Goal: Information Seeking & Learning: Compare options

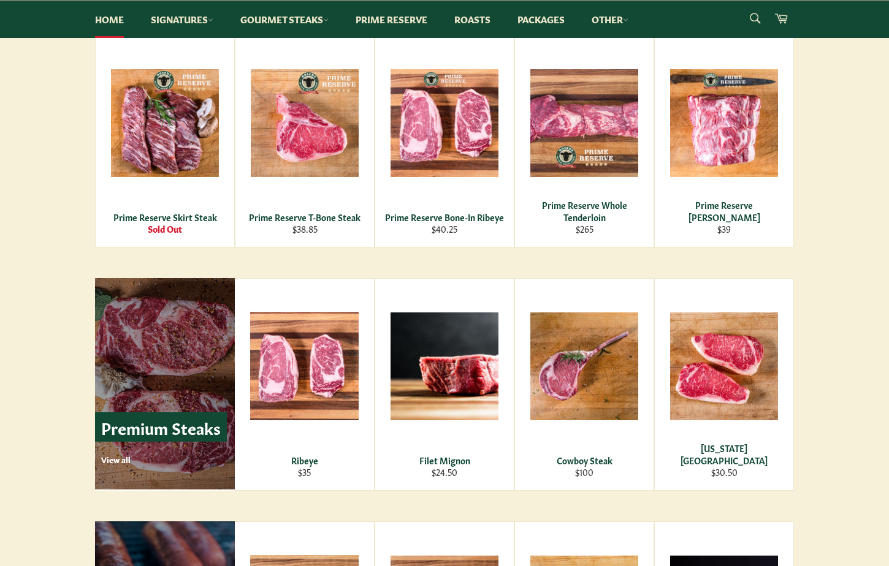
scroll to position [1657, 0]
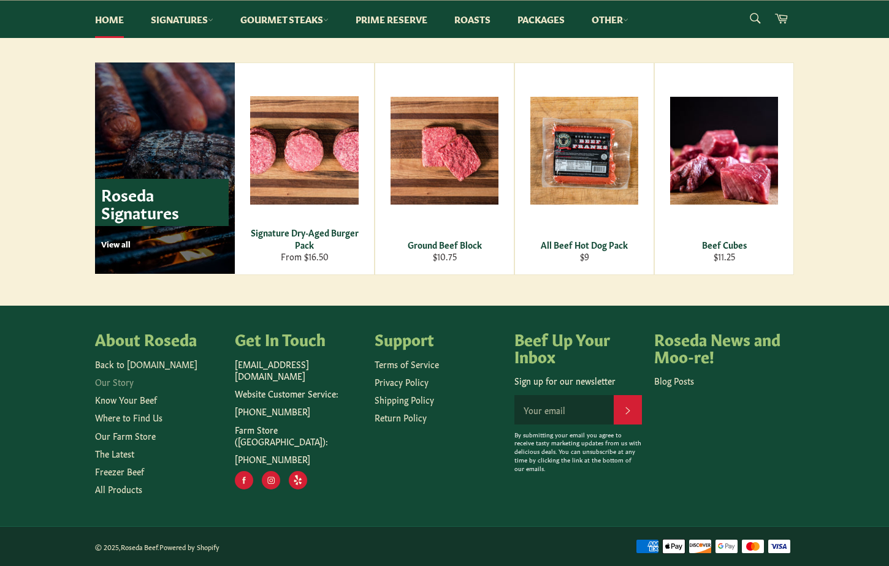
click at [115, 385] on link "Our Story" at bounding box center [114, 382] width 39 height 12
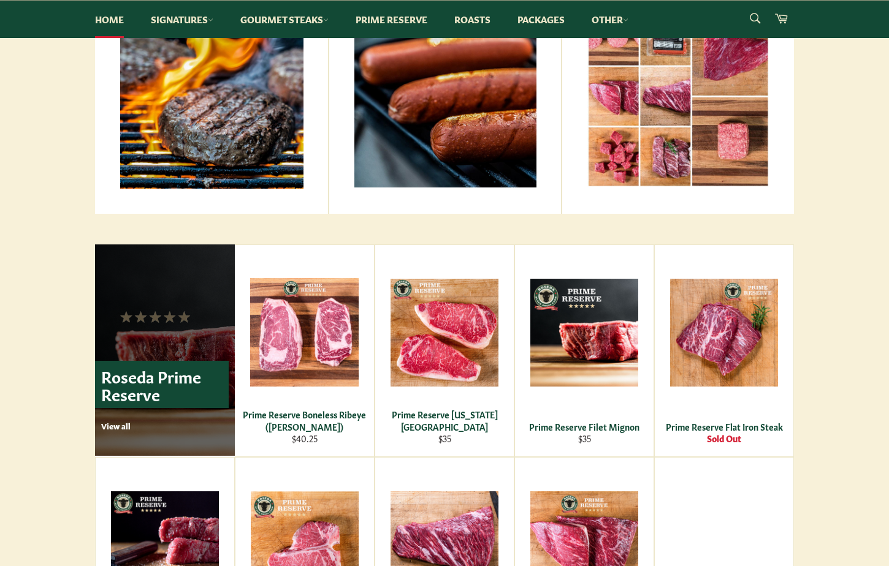
scroll to position [586, 0]
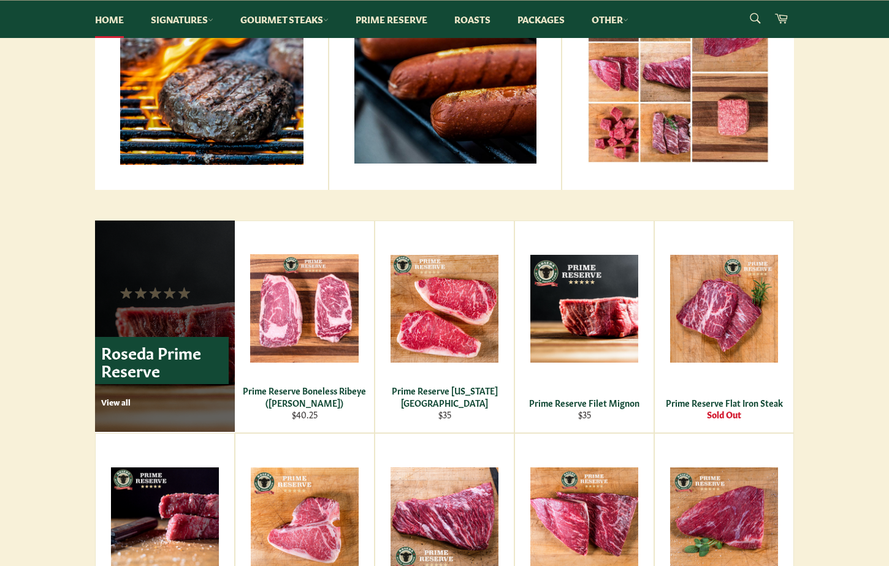
click at [120, 401] on p "View all" at bounding box center [165, 402] width 128 height 11
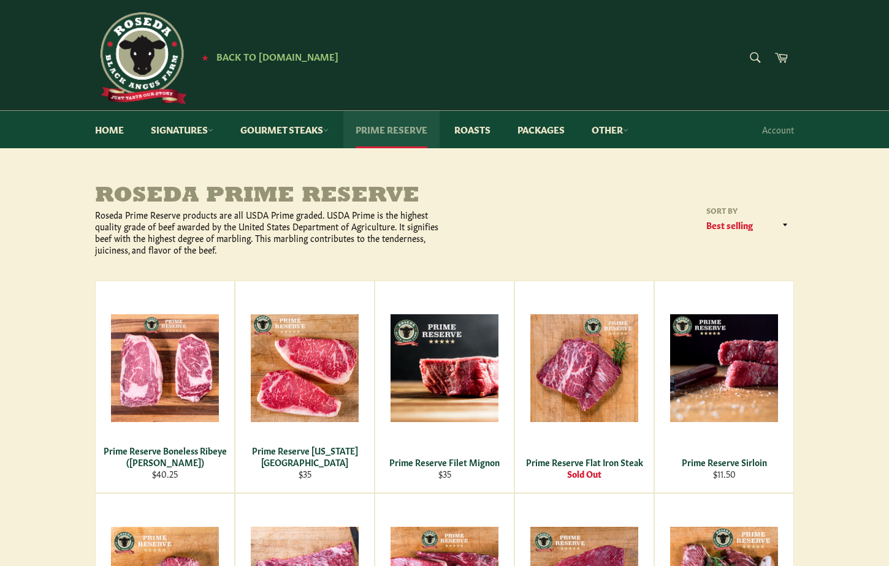
click at [413, 127] on link "Prime Reserve" at bounding box center [391, 129] width 96 height 37
click at [234, 116] on link "Gourmet Steaks" at bounding box center [284, 129] width 113 height 37
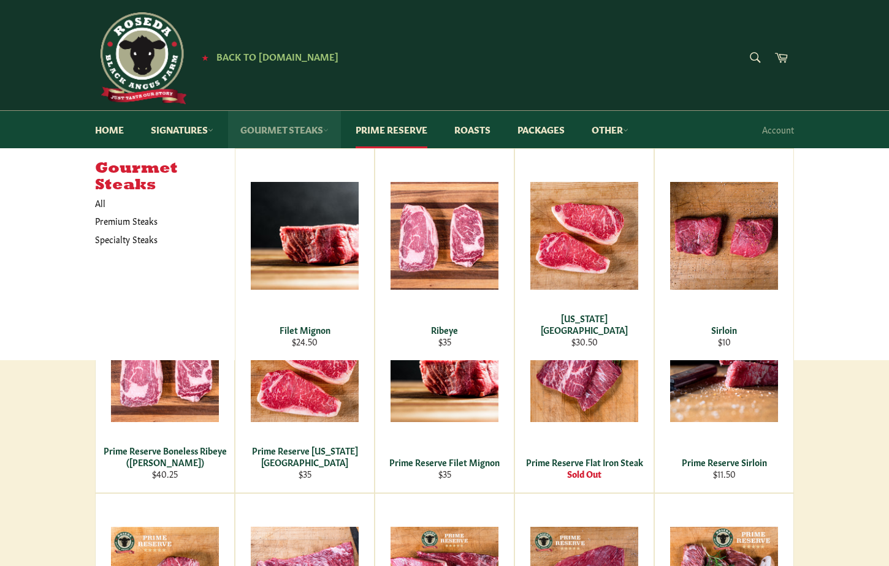
click at [292, 127] on link "Gourmet Steaks" at bounding box center [284, 129] width 113 height 37
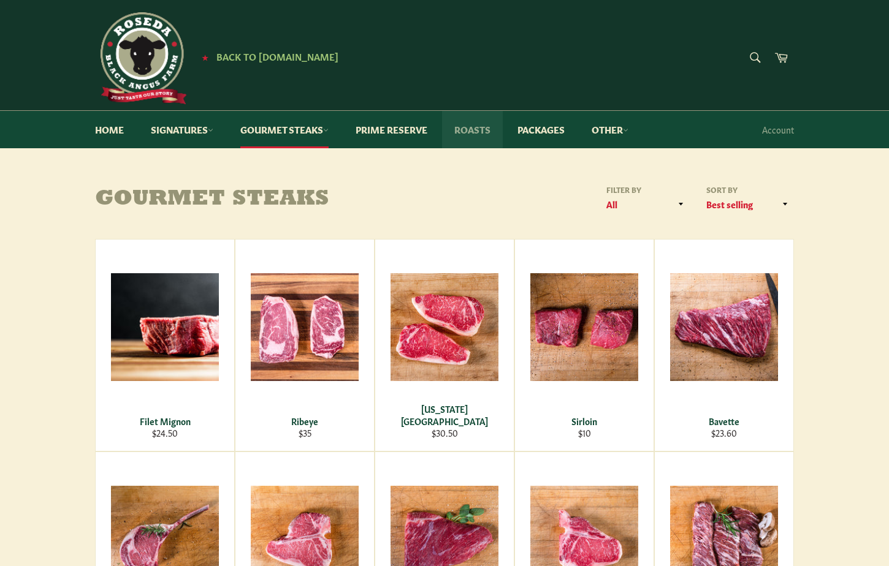
click at [470, 128] on link "Roasts" at bounding box center [472, 129] width 61 height 37
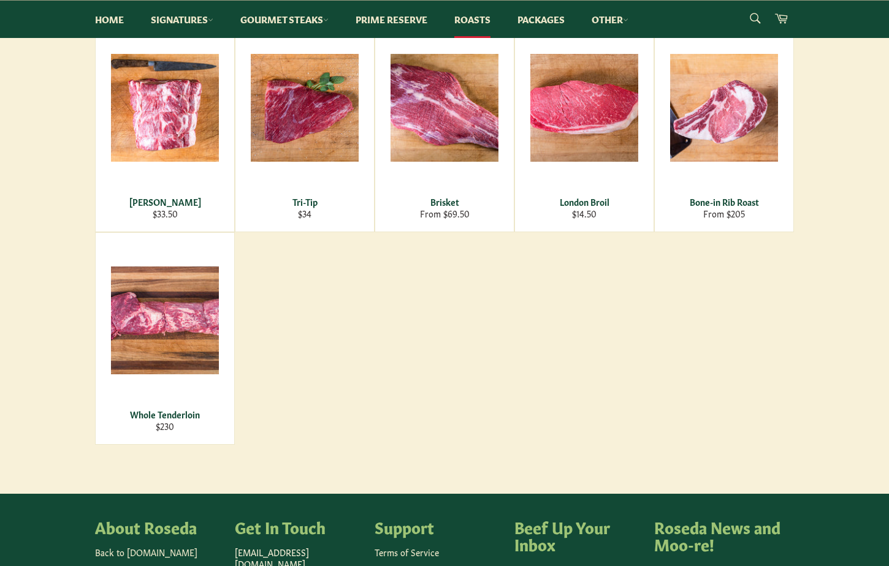
click at [360, 317] on div "Chuck Roast Regular price $33.50 View Tri-Tip Regular price $34 View Brisket Fr…" at bounding box center [444, 232] width 699 height 425
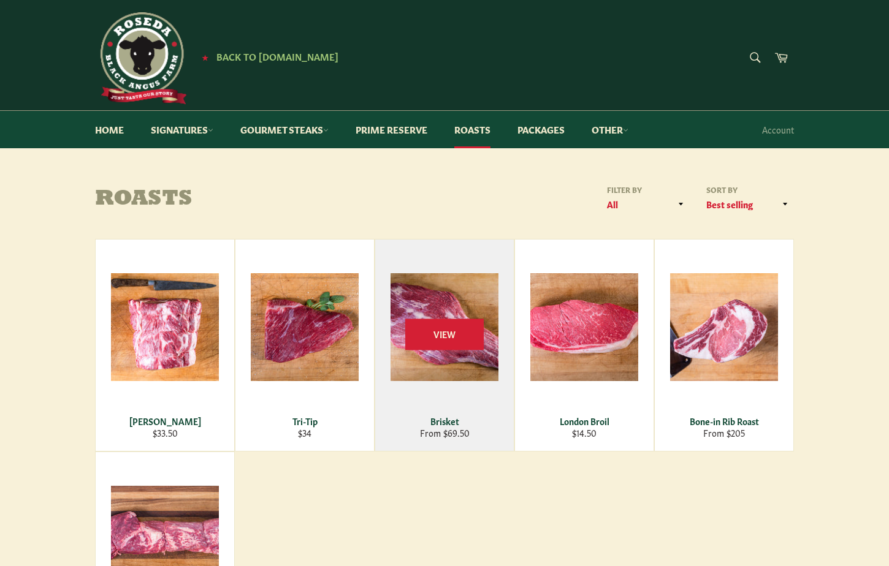
click at [455, 300] on div "View" at bounding box center [444, 346] width 139 height 212
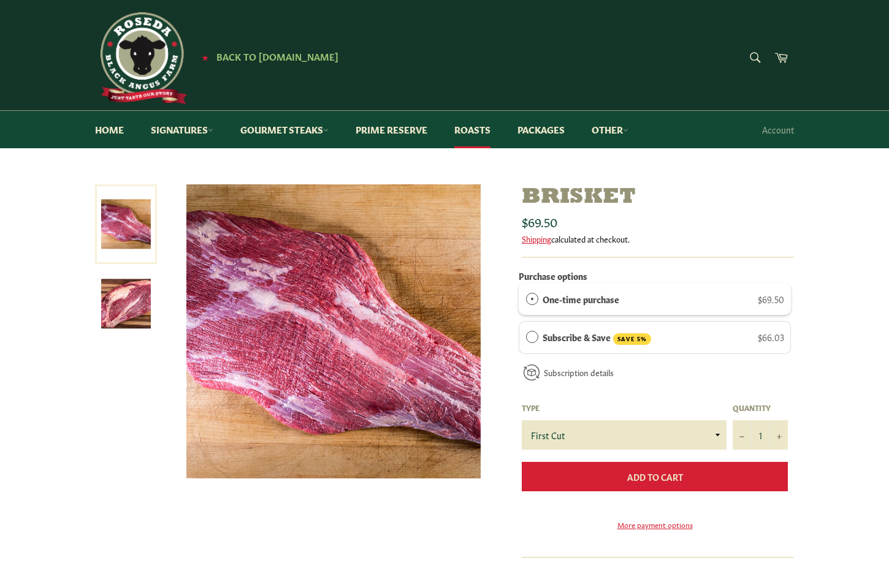
click at [662, 471] on span "Add to Cart" at bounding box center [655, 477] width 56 height 12
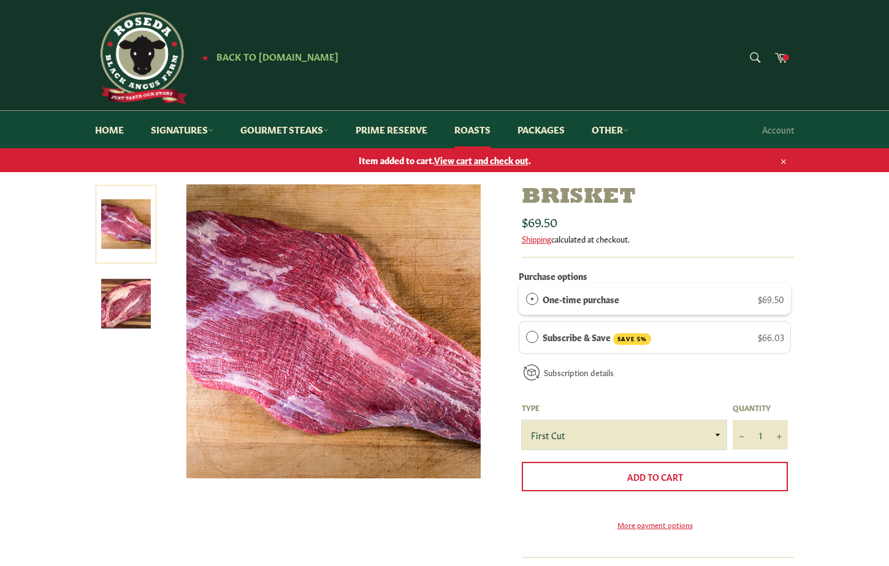
click at [685, 427] on select "First Cut Whole" at bounding box center [624, 435] width 205 height 29
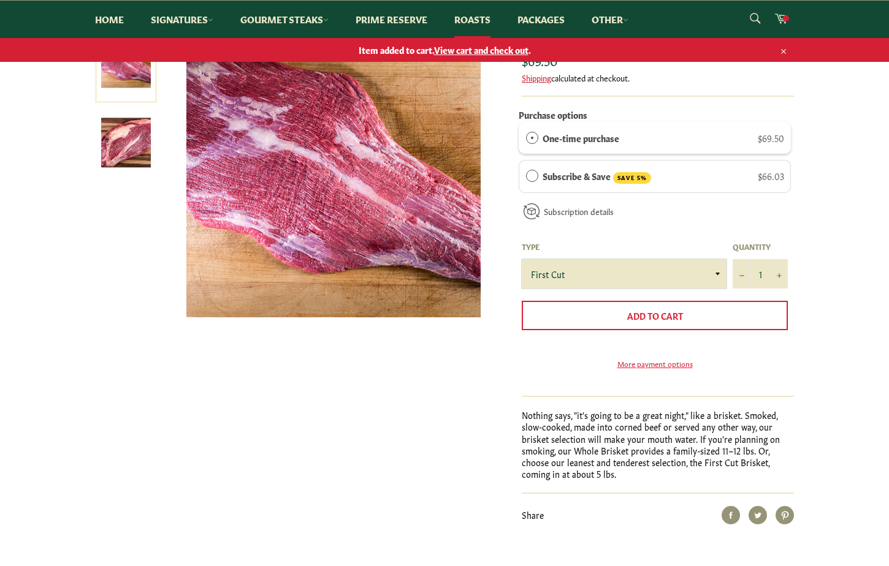
scroll to position [161, 0]
click at [669, 264] on select "First Cut Whole" at bounding box center [624, 274] width 205 height 29
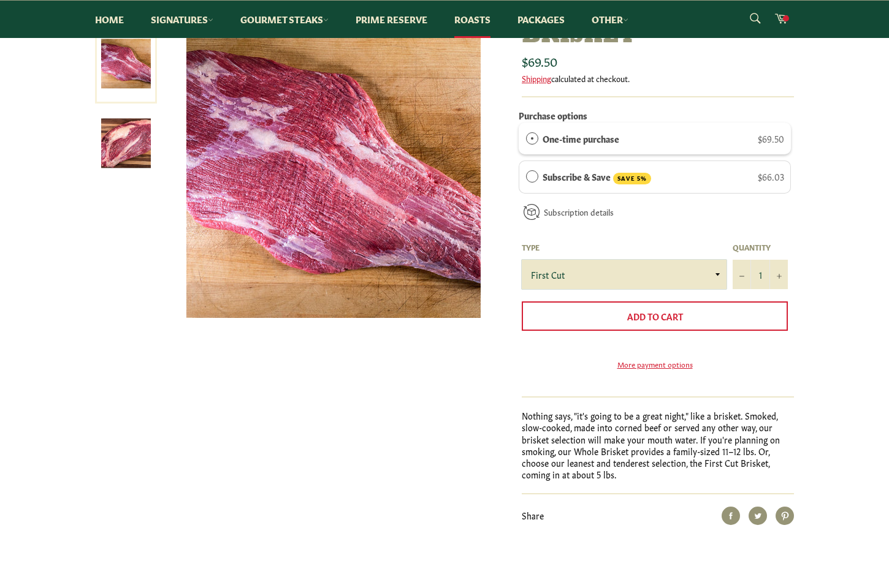
select select "Whole"
click at [522, 260] on select "First Cut Whole" at bounding box center [624, 274] width 205 height 29
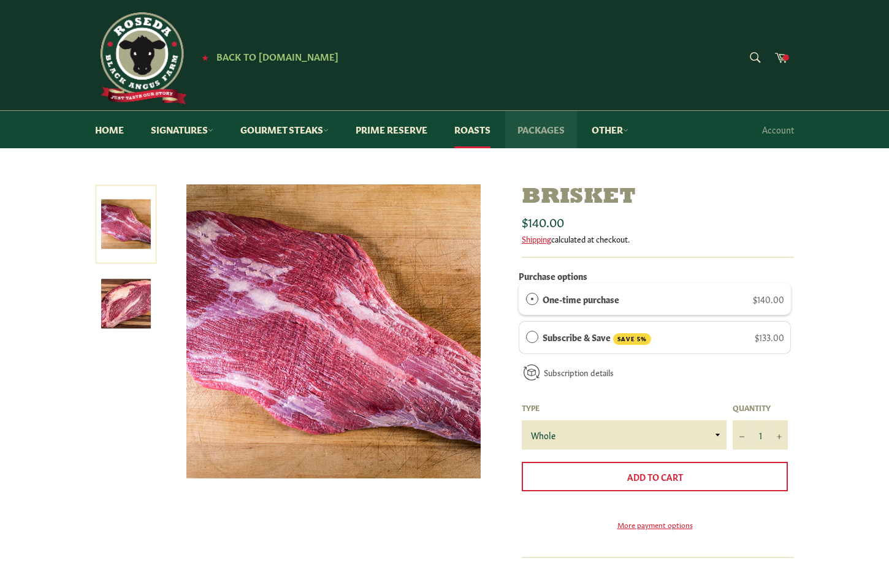
click at [550, 134] on link "Packages" at bounding box center [541, 129] width 72 height 37
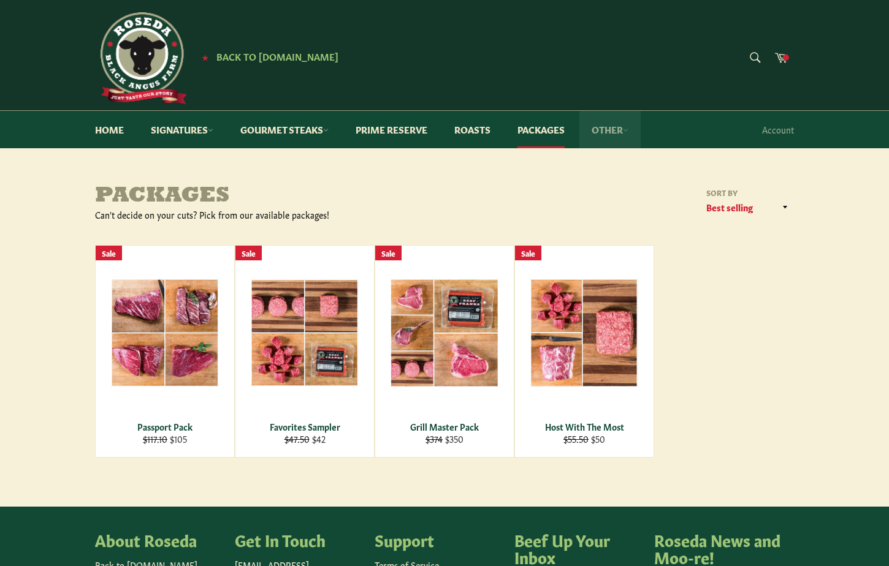
click at [614, 135] on link "Other" at bounding box center [609, 129] width 61 height 37
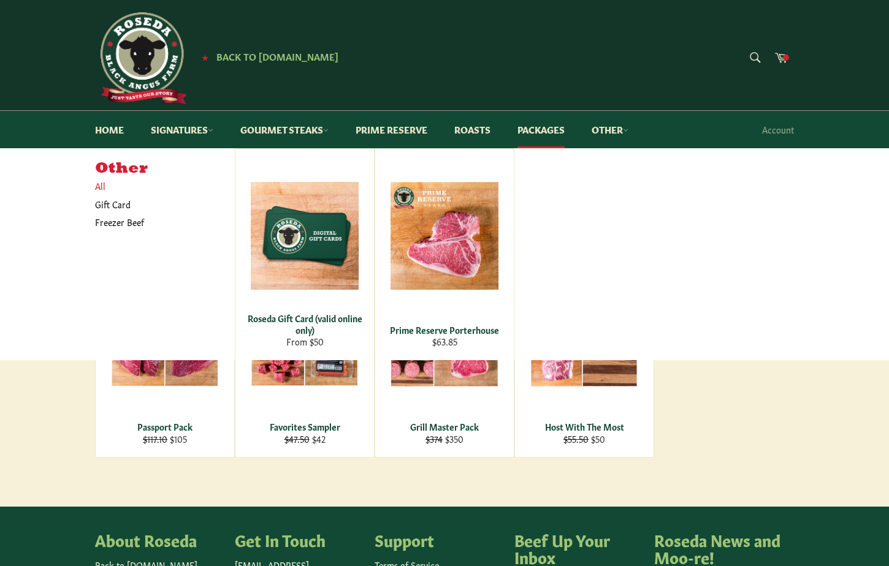
click at [106, 189] on link "All" at bounding box center [162, 186] width 146 height 18
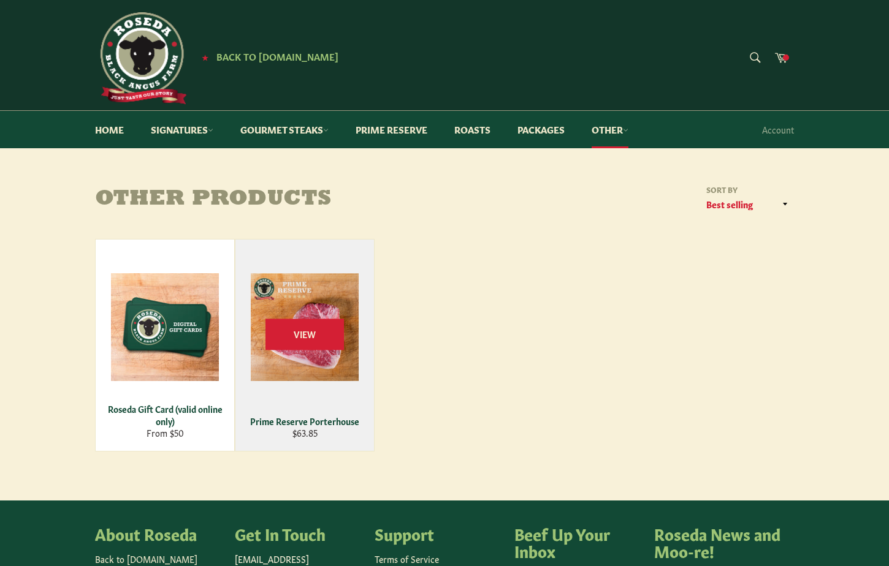
click at [334, 305] on div "View" at bounding box center [304, 346] width 139 height 212
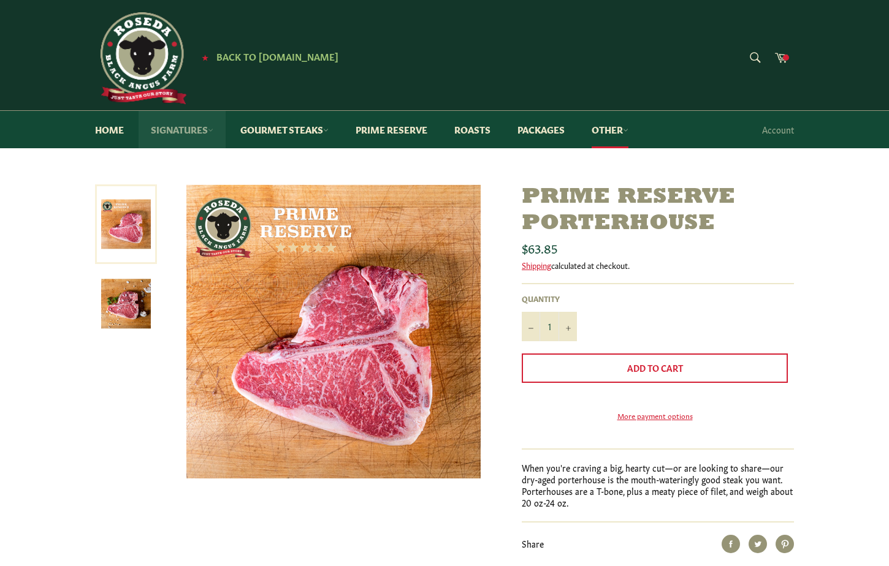
click at [183, 134] on link "Signatures" at bounding box center [182, 129] width 87 height 37
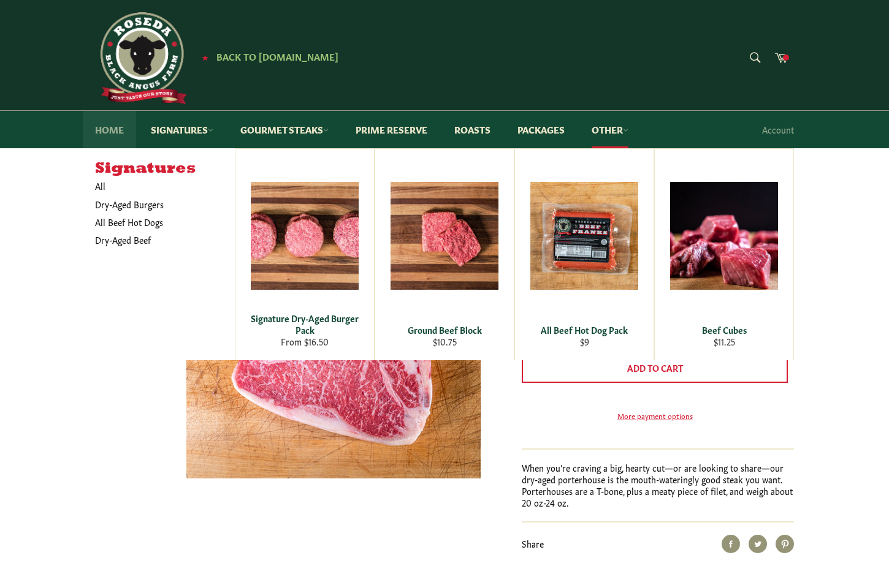
click at [107, 128] on link "Home" at bounding box center [109, 129] width 53 height 37
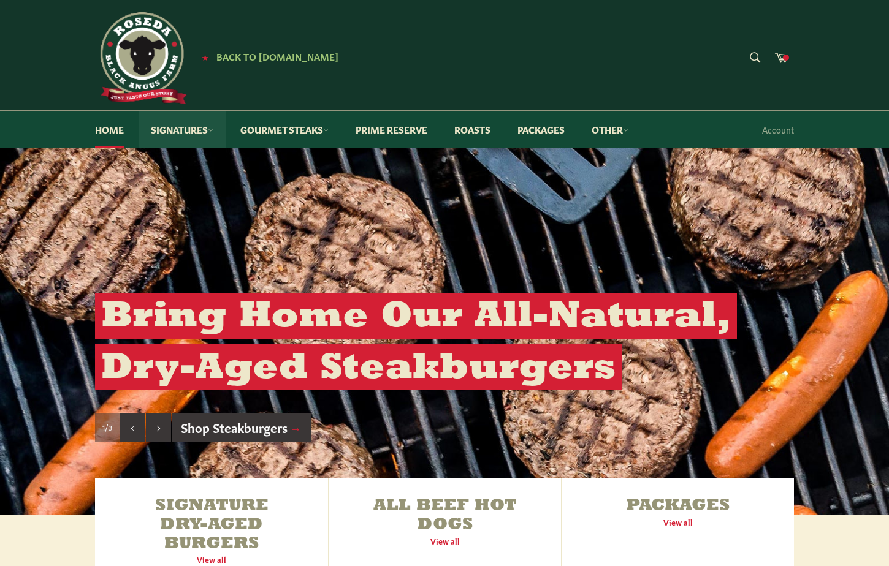
click at [187, 129] on link "Signatures" at bounding box center [182, 129] width 87 height 37
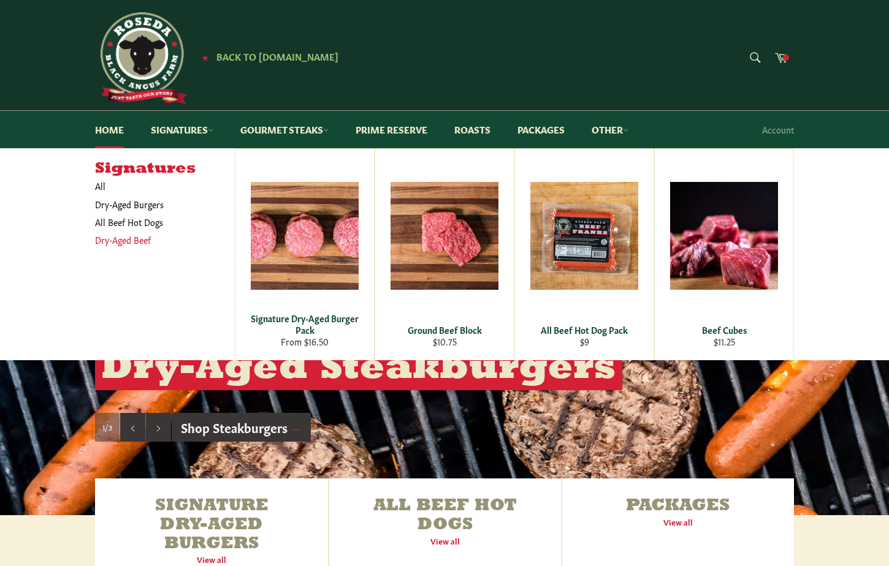
click at [121, 246] on link "Dry-Aged Beef" at bounding box center [156, 240] width 134 height 18
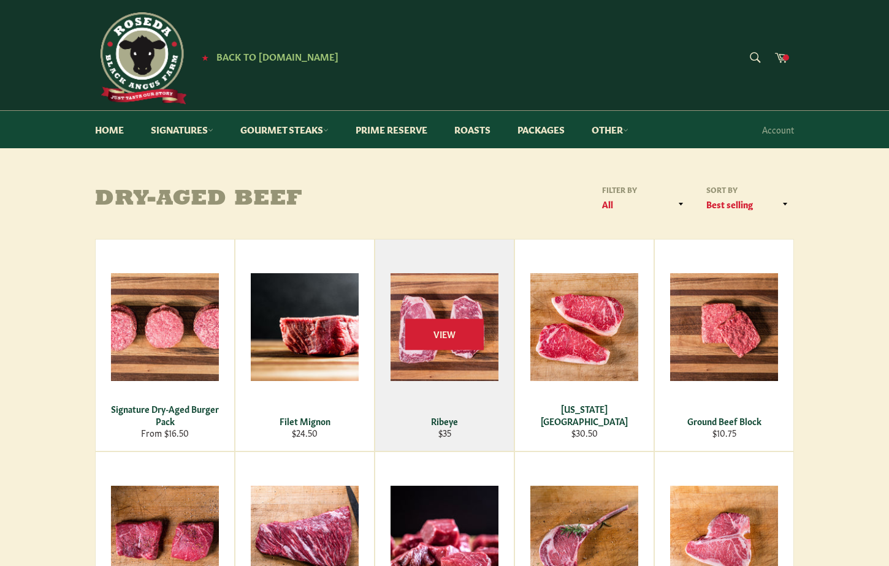
click at [451, 295] on div "View" at bounding box center [444, 346] width 139 height 212
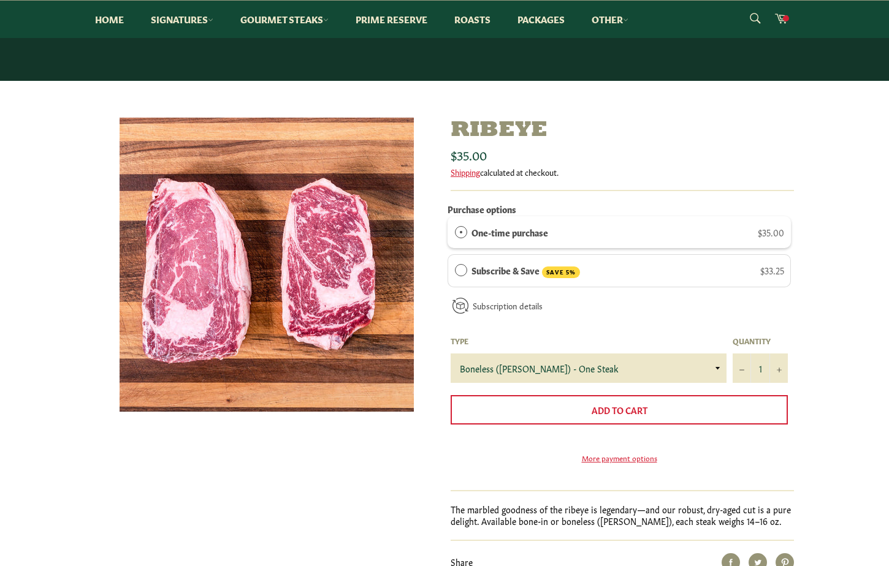
scroll to position [224, 0]
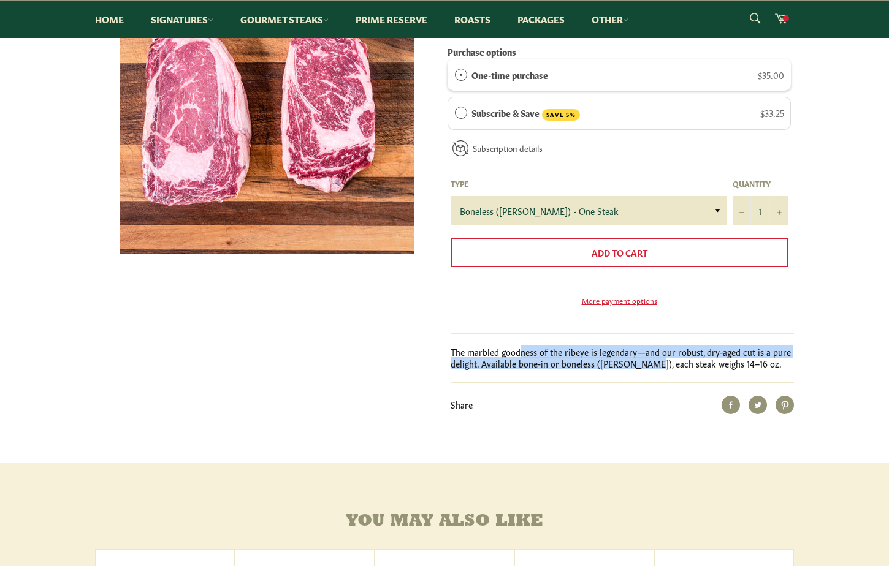
drag, startPoint x: 519, startPoint y: 367, endPoint x: 654, endPoint y: 381, distance: 136.2
click at [646, 370] on p "The marbled goodness of the ribeye is legendary—and our robust, dry-aged cut is…" at bounding box center [622, 358] width 343 height 24
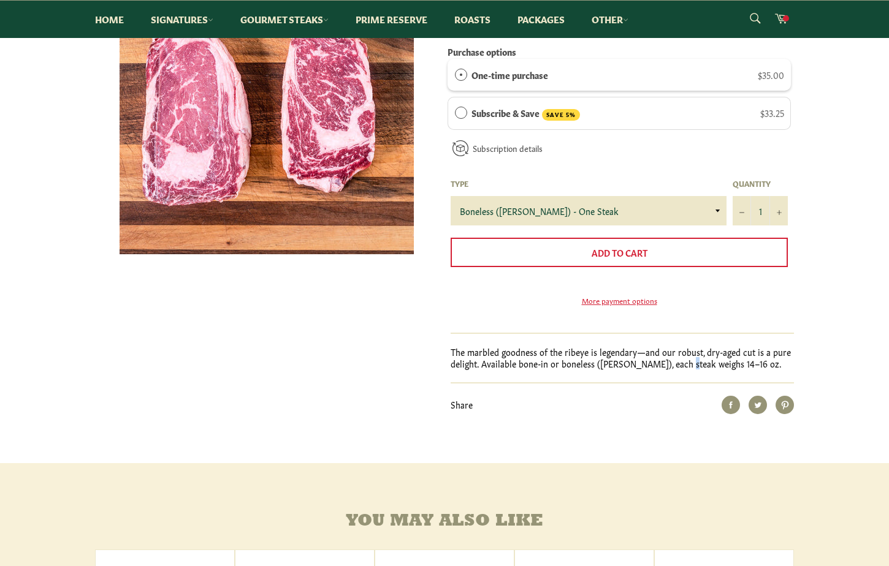
drag, startPoint x: 675, startPoint y: 383, endPoint x: 535, endPoint y: 357, distance: 142.1
click at [661, 370] on p "The marbled goodness of the ribeye is legendary—and our robust, dry-aged cut is…" at bounding box center [622, 358] width 343 height 24
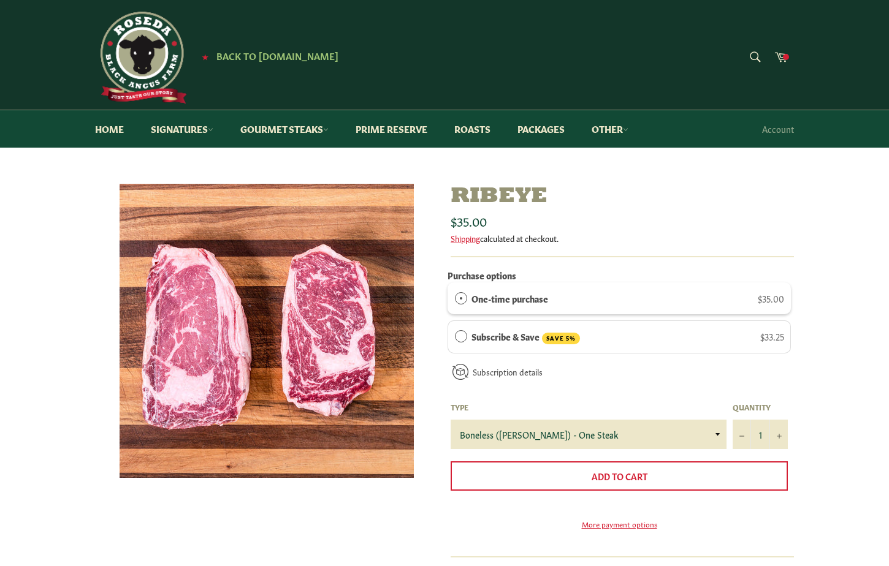
scroll to position [2, 0]
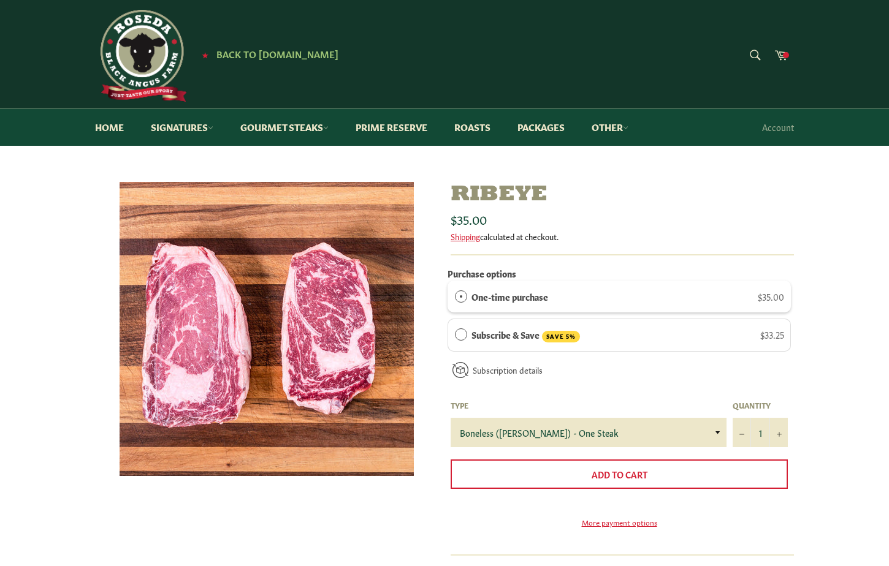
click at [224, 283] on img at bounding box center [267, 329] width 294 height 294
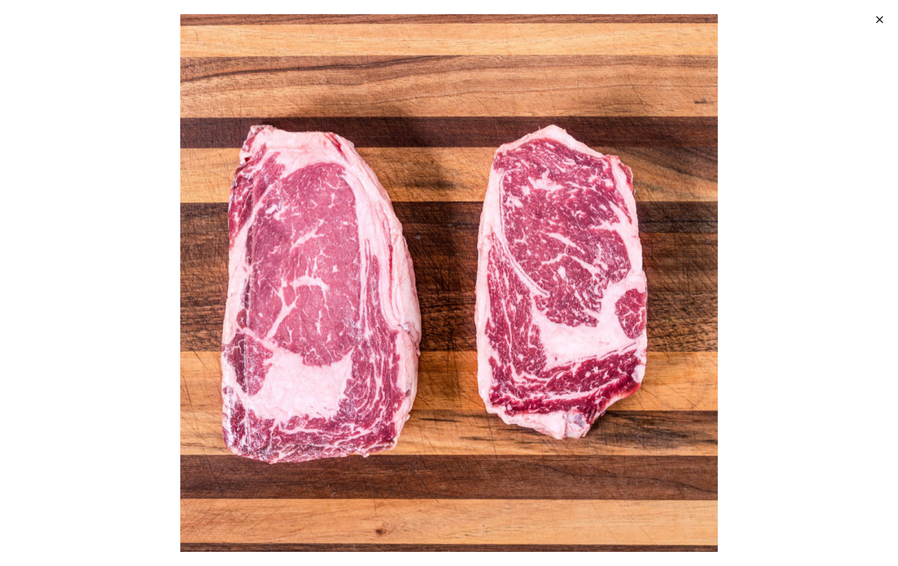
click at [324, 100] on div at bounding box center [449, 283] width 898 height 566
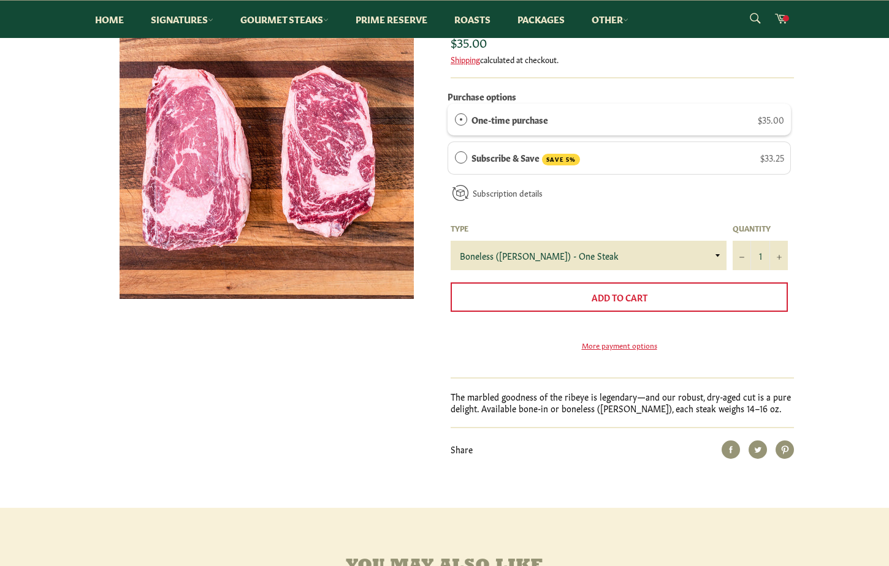
scroll to position [205, 0]
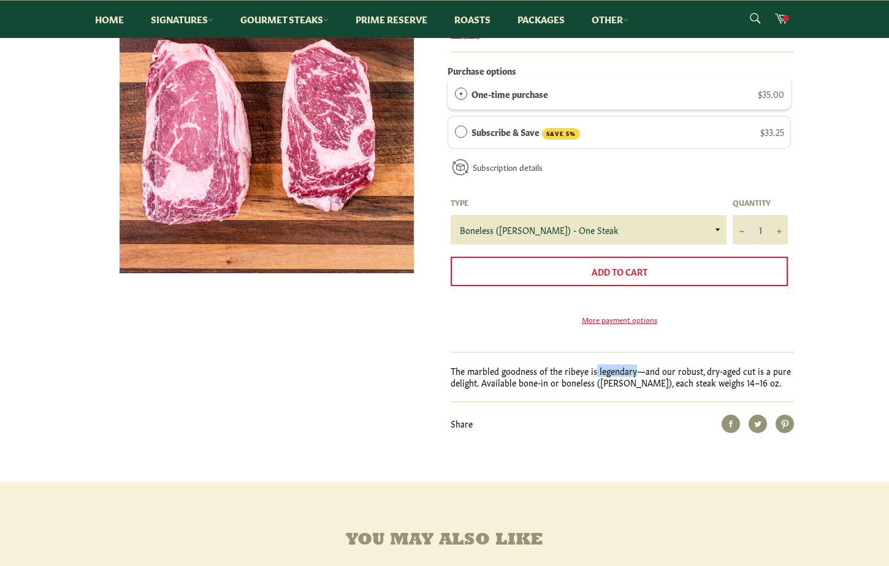
drag, startPoint x: 593, startPoint y: 387, endPoint x: 719, endPoint y: 392, distance: 125.8
click at [655, 389] on p "The marbled goodness of the ribeye is legendary—and our robust, dry-aged cut is…" at bounding box center [622, 377] width 343 height 24
click at [756, 389] on p "The marbled goodness of the ribeye is legendary—and our robust, dry-aged cut is…" at bounding box center [622, 377] width 343 height 24
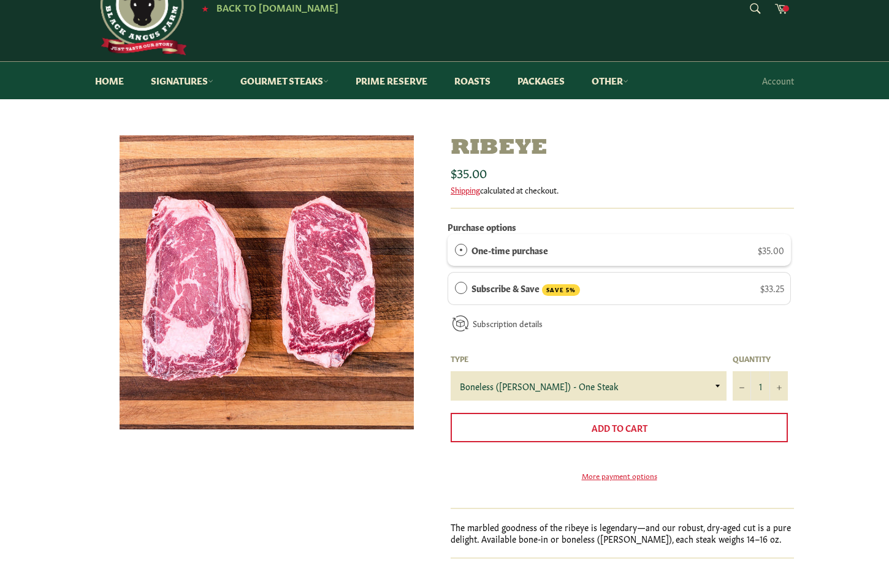
scroll to position [0, 0]
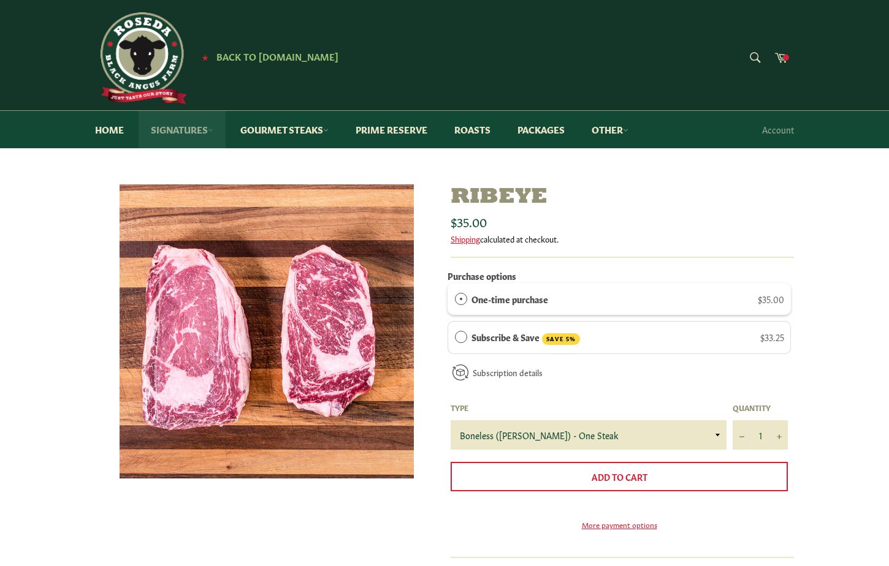
click at [206, 128] on link "Signatures" at bounding box center [182, 129] width 87 height 37
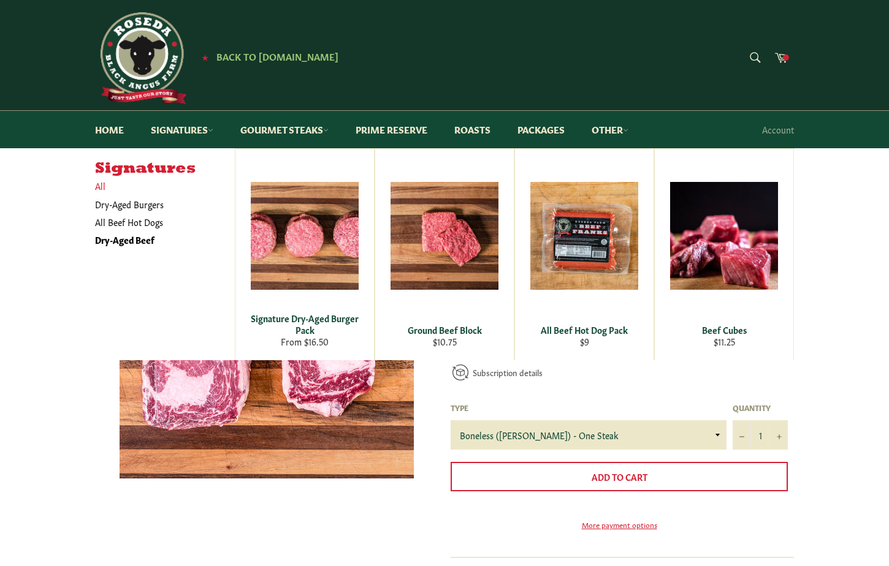
click at [104, 189] on link "All" at bounding box center [162, 186] width 146 height 18
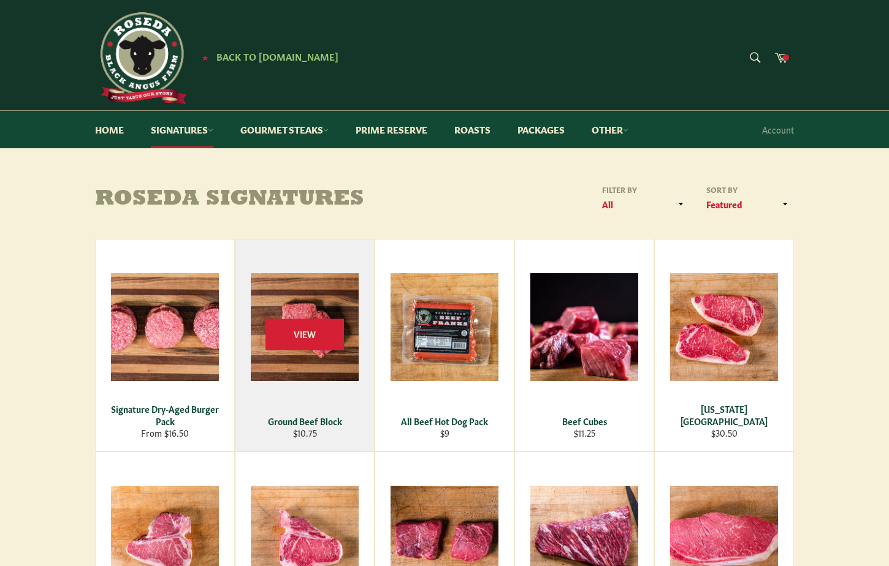
click at [310, 298] on div "View" at bounding box center [304, 346] width 139 height 212
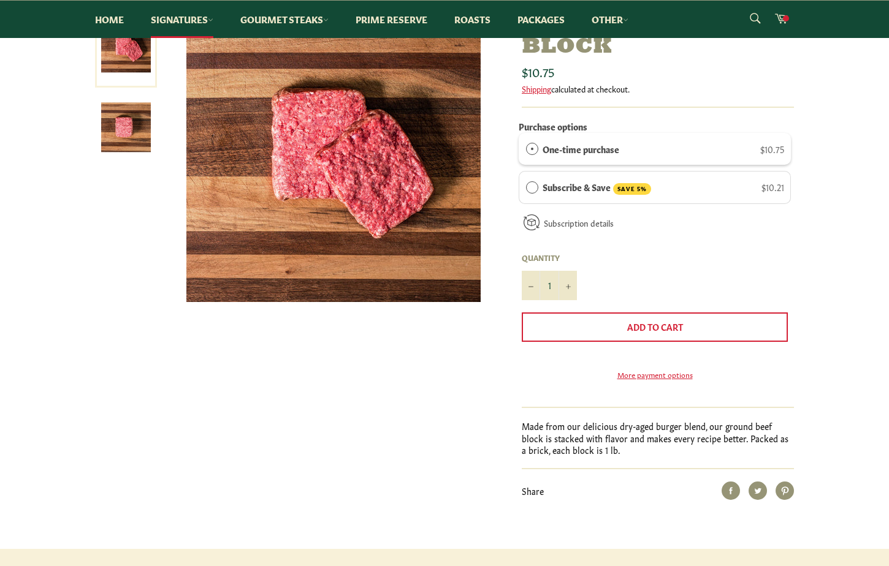
scroll to position [209, 0]
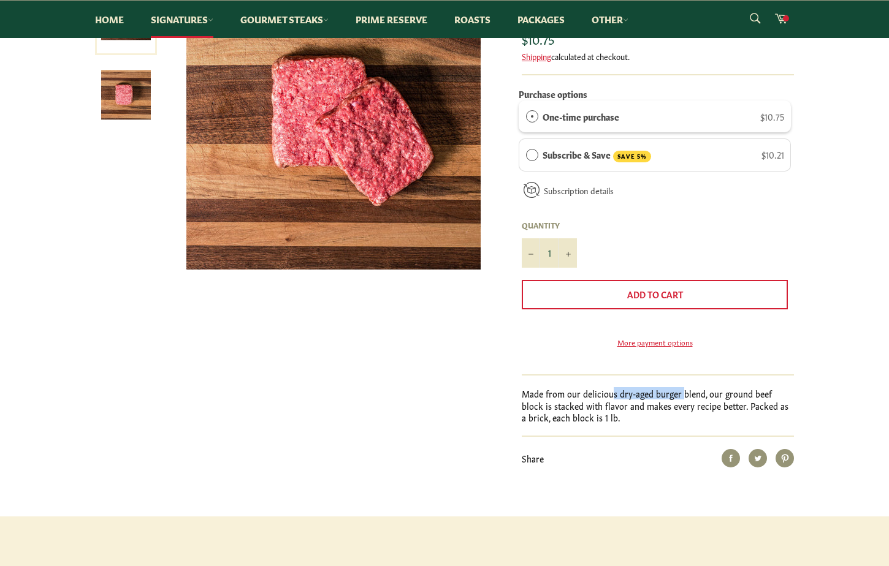
drag, startPoint x: 612, startPoint y: 411, endPoint x: 702, endPoint y: 419, distance: 90.4
click at [697, 418] on p "Made from our delicious dry-aged burger blend, our ground beef block is stacked…" at bounding box center [658, 406] width 272 height 36
drag, startPoint x: 712, startPoint y: 418, endPoint x: 604, endPoint y: 403, distance: 108.3
click at [604, 403] on p "Made from our delicious dry-aged burger blend, our ground beef block is stacked…" at bounding box center [658, 406] width 272 height 36
drag, startPoint x: 606, startPoint y: 405, endPoint x: 736, endPoint y: 422, distance: 131.2
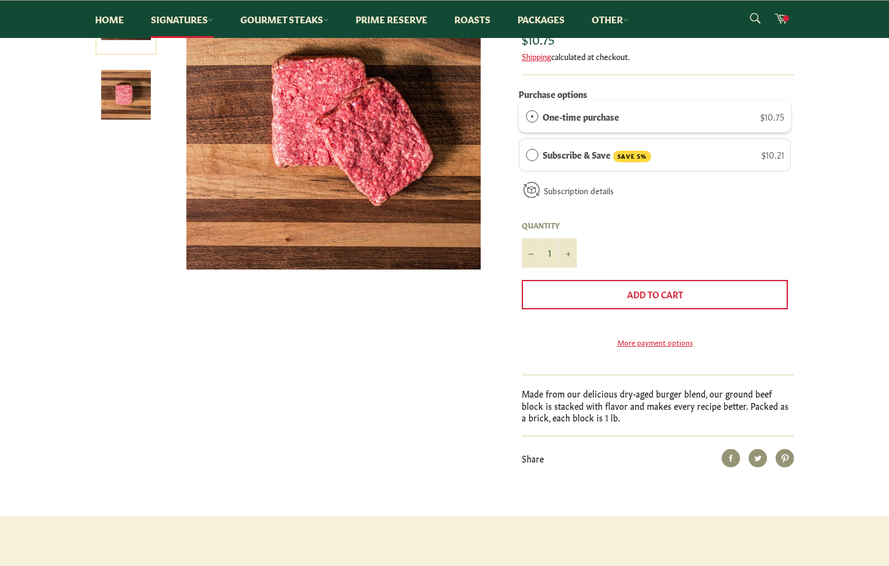
click at [728, 422] on p "Made from our delicious dry-aged burger blend, our ground beef block is stacked…" at bounding box center [658, 406] width 272 height 36
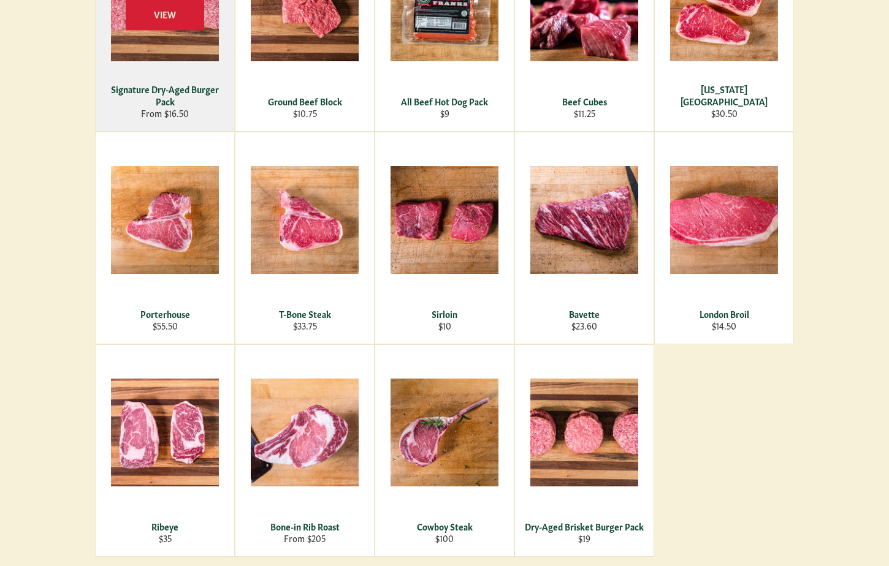
scroll to position [503, 0]
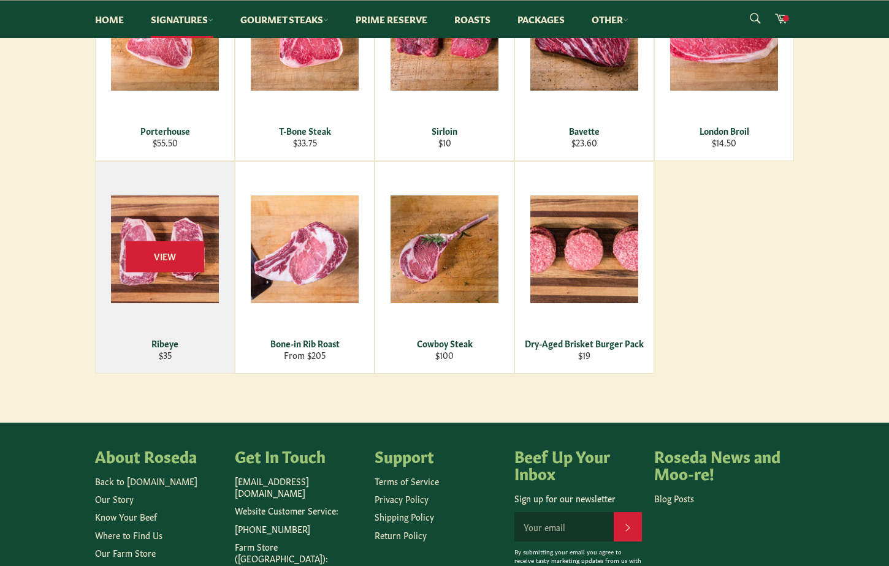
click at [169, 220] on div "View" at bounding box center [165, 268] width 139 height 212
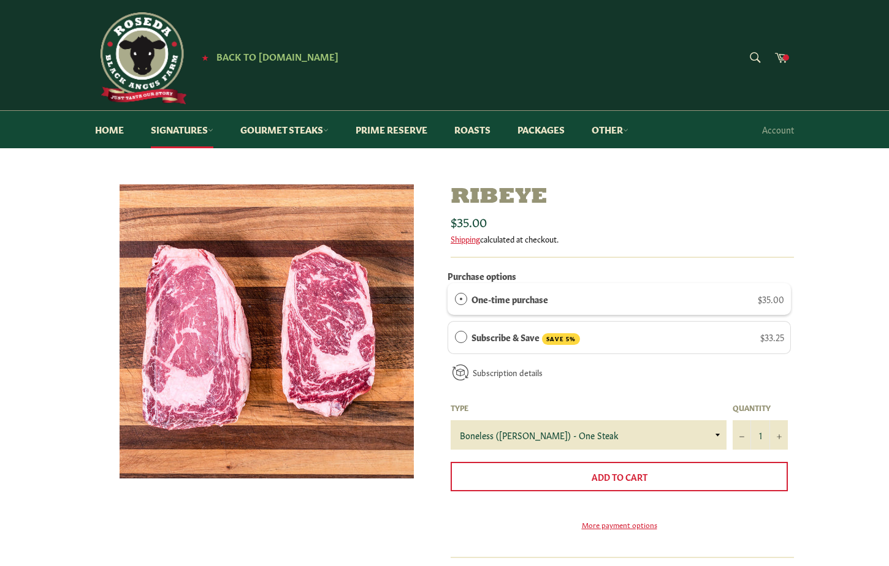
scroll to position [272, 0]
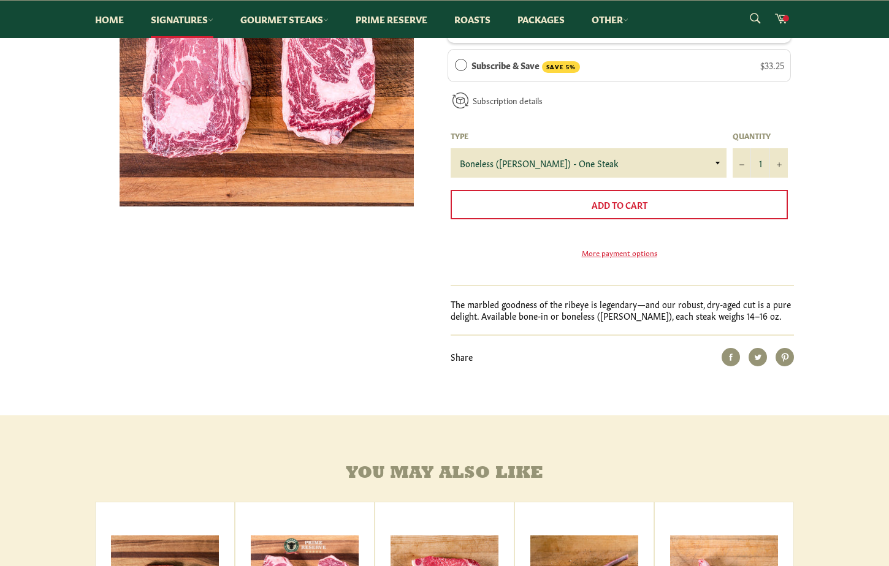
click at [623, 322] on p "The marbled goodness of the ribeye is legendary—and our robust, dry-aged cut is…" at bounding box center [622, 311] width 343 height 24
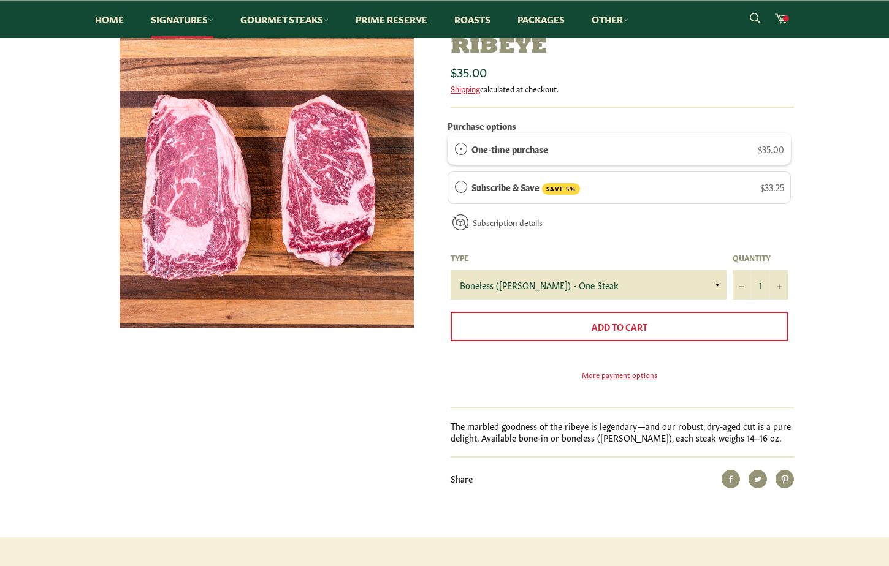
scroll to position [0, 0]
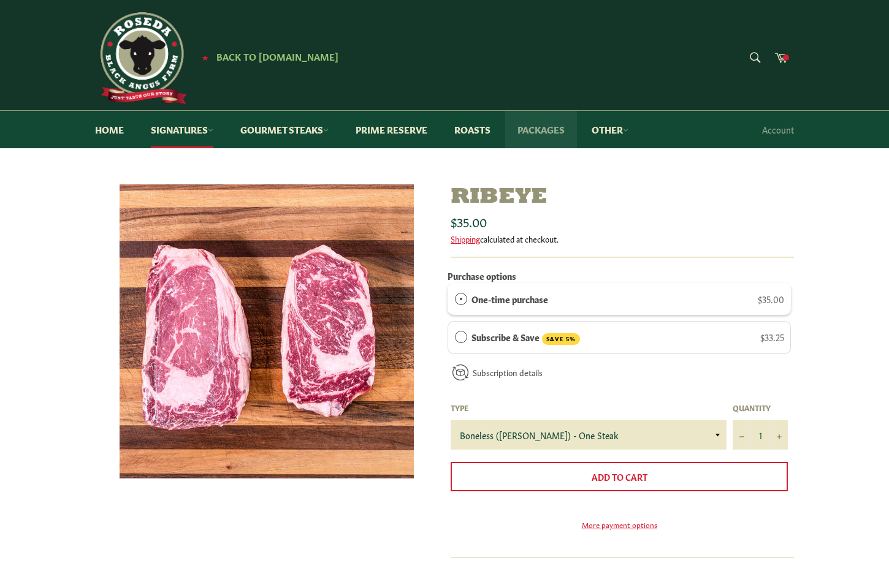
click at [547, 135] on link "Packages" at bounding box center [541, 129] width 72 height 37
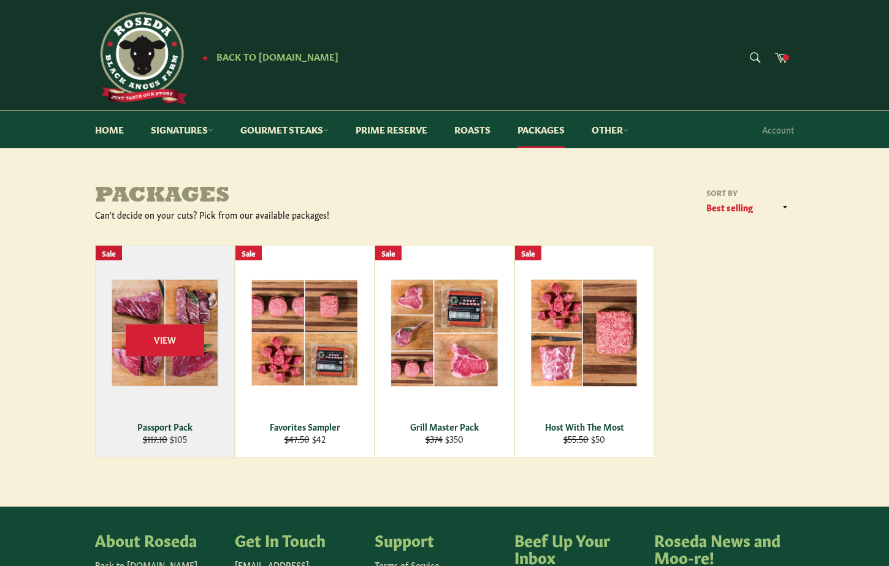
click at [180, 306] on div "View" at bounding box center [165, 352] width 139 height 212
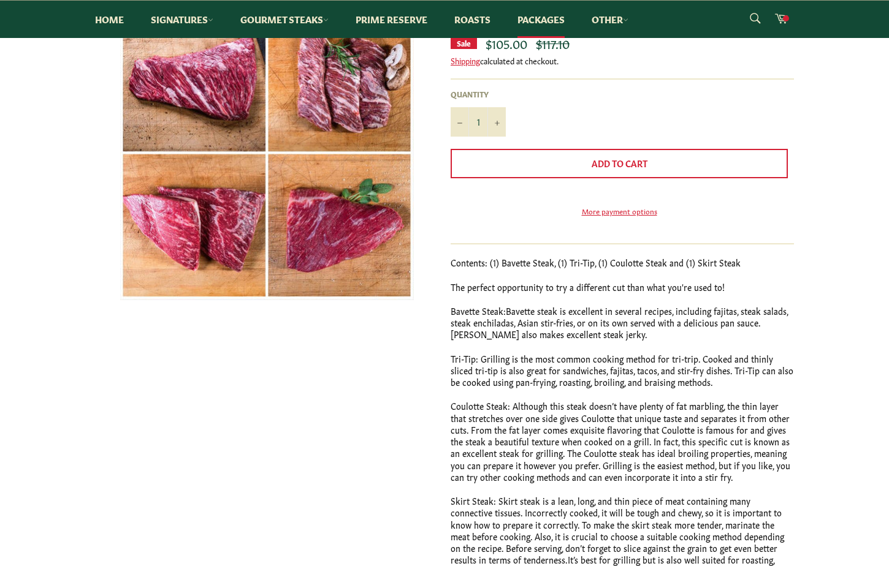
scroll to position [252, 0]
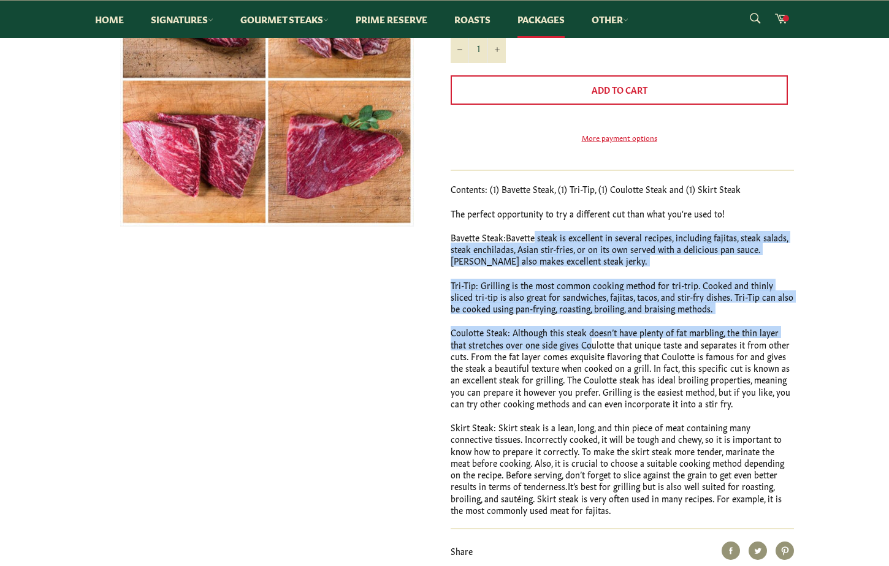
drag, startPoint x: 535, startPoint y: 253, endPoint x: 575, endPoint y: 368, distance: 122.0
click at [574, 366] on div "Contents: (1) Bavette Steak, (1) Tri-Tip, (1) Coulotte Steak and (1) Skirt Stea…" at bounding box center [622, 349] width 343 height 333
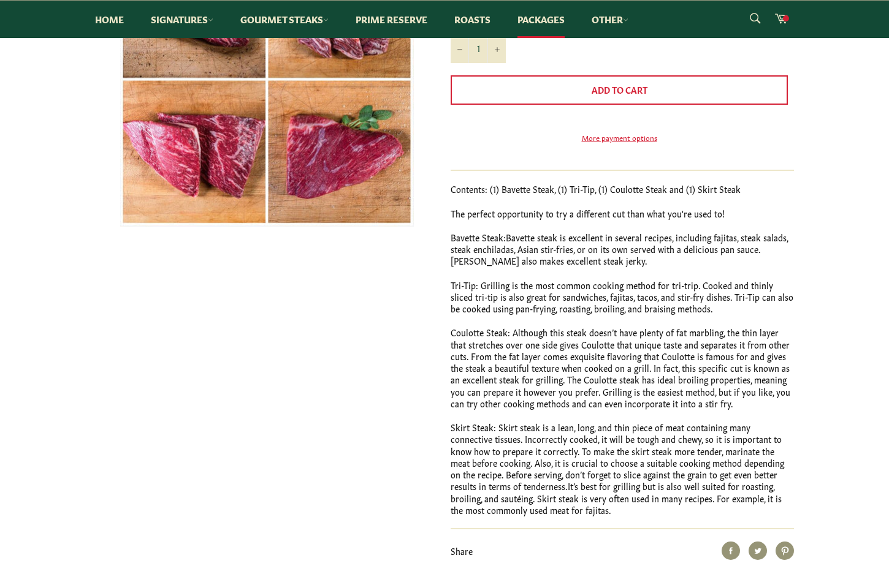
click at [589, 378] on p "Coulotte Steak: Although this steak doesn’t have plenty of fat marbling, the th…" at bounding box center [622, 368] width 343 height 83
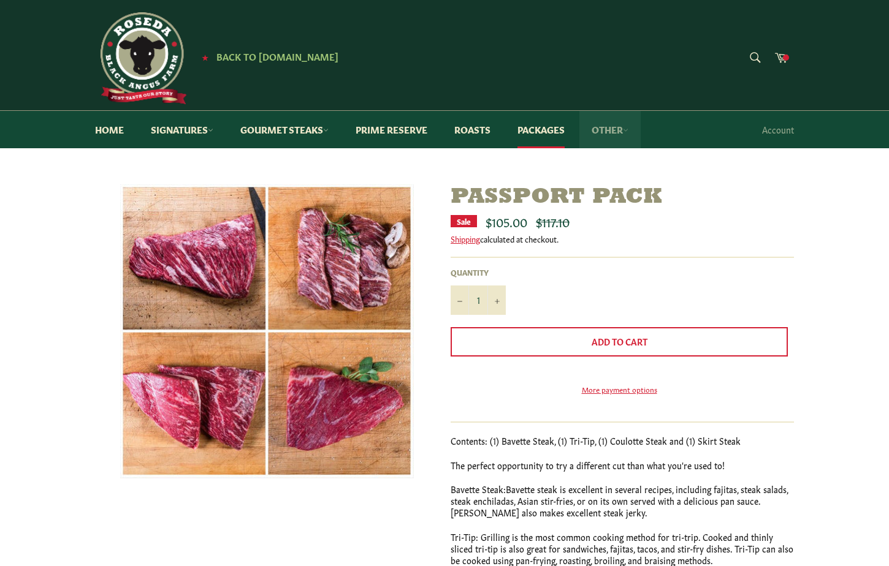
click at [607, 129] on link "Other" at bounding box center [609, 129] width 61 height 37
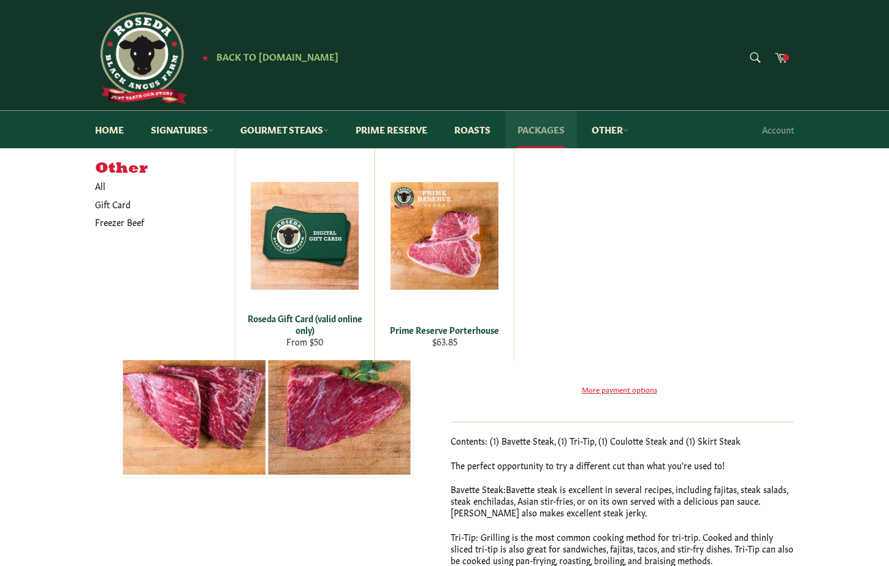
click at [552, 129] on link "Packages" at bounding box center [541, 129] width 72 height 37
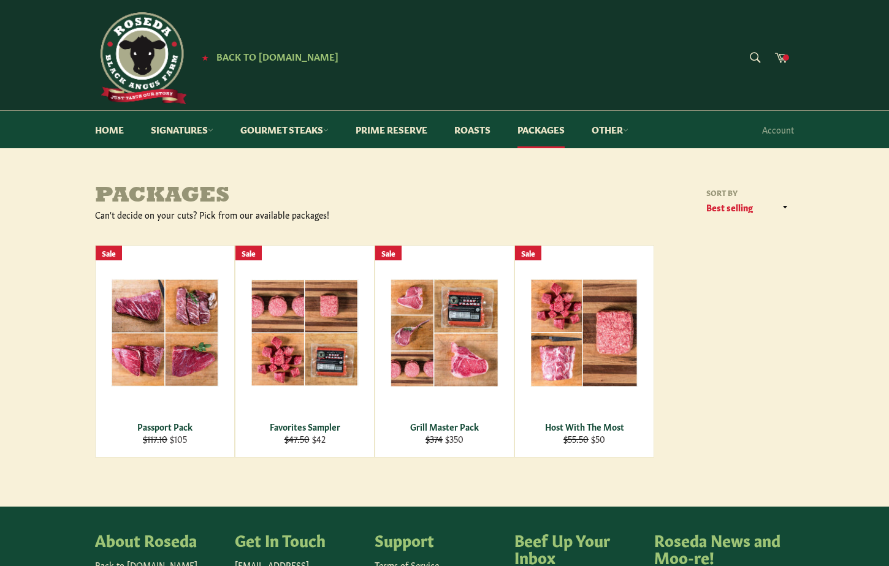
click at [778, 368] on div "Passport Pack Regular price $117.10 Sale price $105 Sale View Favorites Sampler…" at bounding box center [444, 351] width 699 height 213
drag, startPoint x: 833, startPoint y: 367, endPoint x: 820, endPoint y: 367, distance: 13.5
click at [833, 367] on main "Packages Can't decide on your cuts? Pick from our available packages! Sort by F…" at bounding box center [444, 346] width 889 height 322
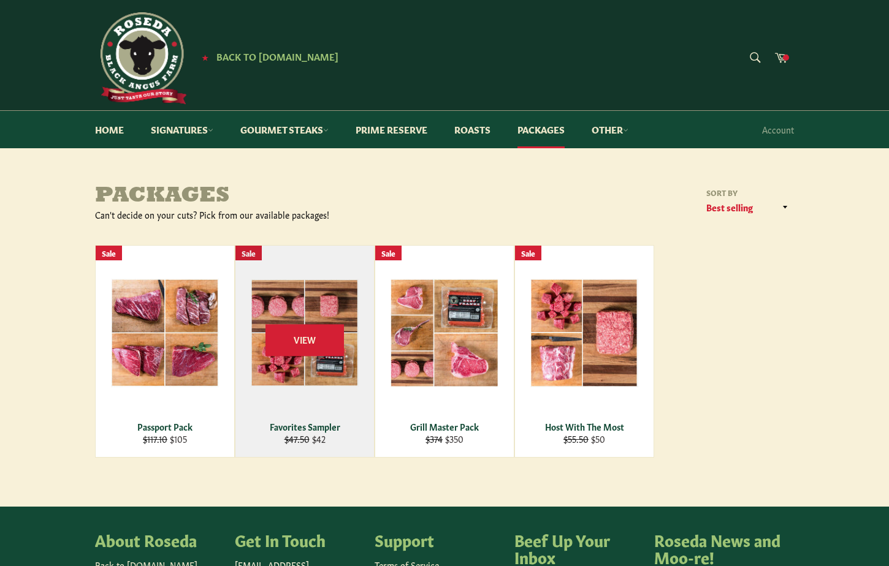
click at [324, 316] on div "View" at bounding box center [304, 352] width 139 height 212
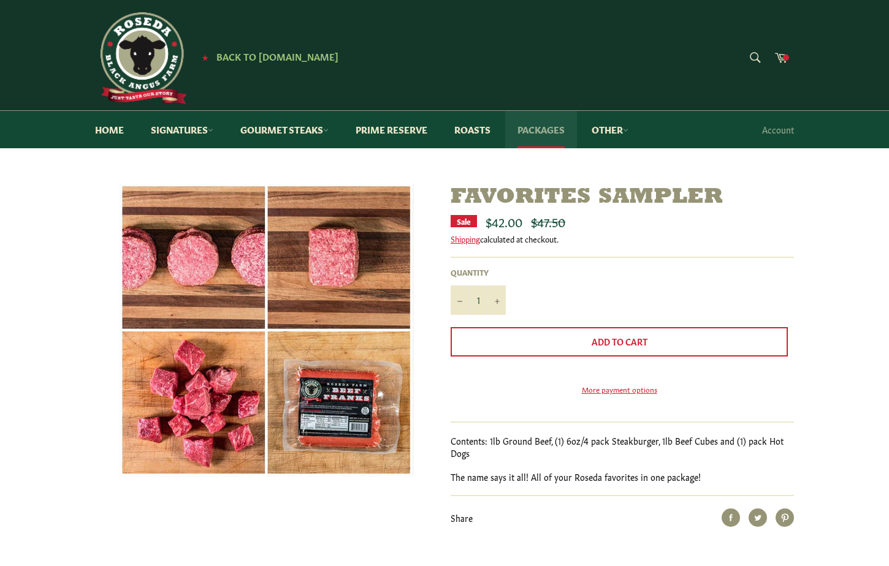
click at [562, 131] on link "Packages" at bounding box center [541, 129] width 72 height 37
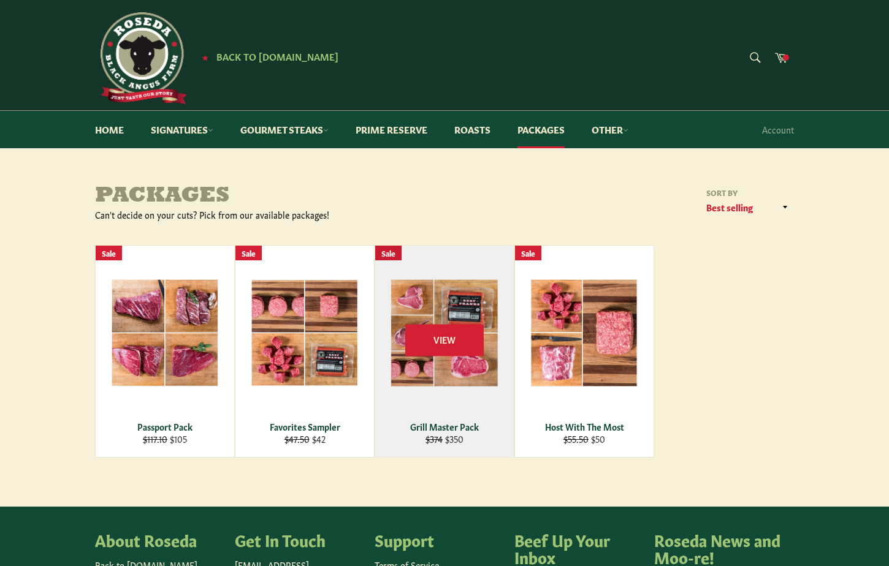
click at [427, 305] on div "View" at bounding box center [444, 352] width 139 height 212
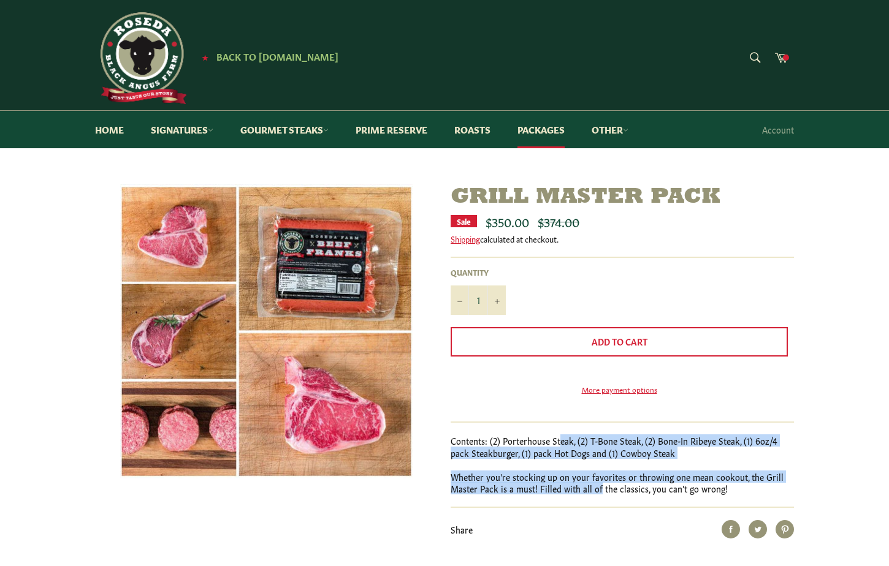
drag, startPoint x: 558, startPoint y: 459, endPoint x: 599, endPoint y: 503, distance: 59.8
click at [599, 495] on div "Contents: (2) Porterhouse Steak, (2) T-Bone Steak, (2) Bone-In Ribeye Steak, (1…" at bounding box center [622, 464] width 343 height 59
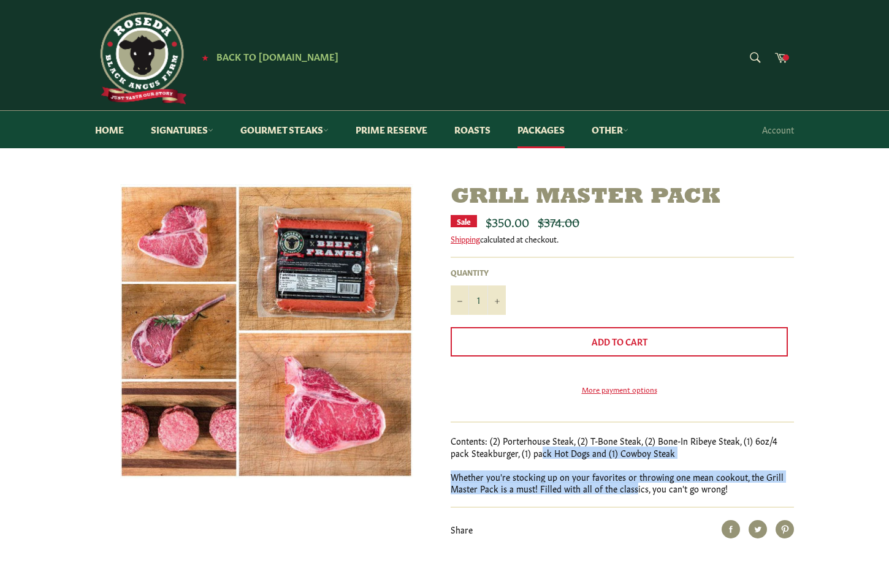
drag, startPoint x: 634, startPoint y: 508, endPoint x: 512, endPoint y: 463, distance: 130.0
click at [519, 470] on div "Contents: (2) Porterhouse Steak, (2) T-Bone Steak, (2) Bone-In Ribeye Steak, (1…" at bounding box center [622, 464] width 343 height 59
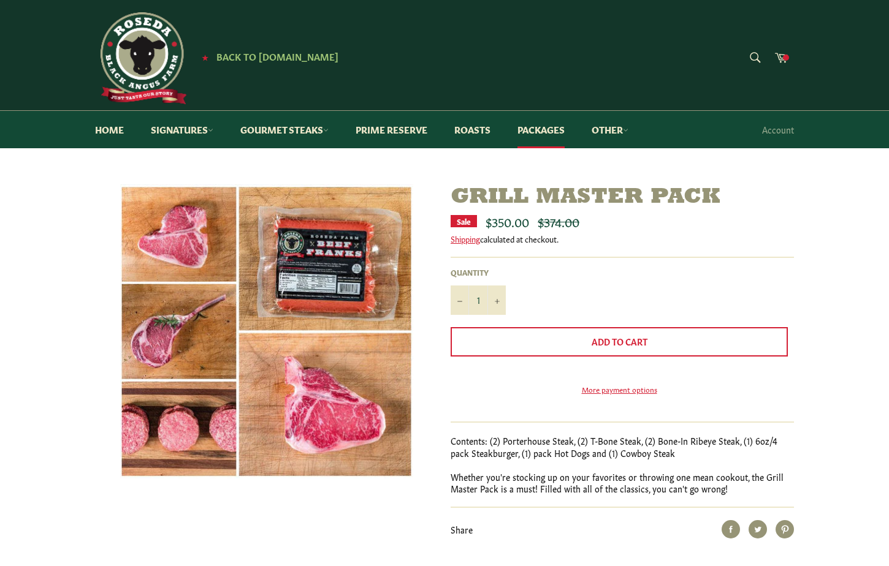
click at [521, 459] on p "Contents: (2) Porterhouse Steak, (2) T-Bone Steak, (2) Bone-In Ribeye Steak, (1…" at bounding box center [622, 447] width 343 height 24
click at [574, 486] on div "Contents: (2) Porterhouse Steak, (2) T-Bone Steak, (2) Bone-In Ribeye Steak, (1…" at bounding box center [622, 464] width 343 height 59
click at [608, 495] on p "Whether you're stocking up on your favorites or throwing one mean cookout, the …" at bounding box center [622, 483] width 343 height 24
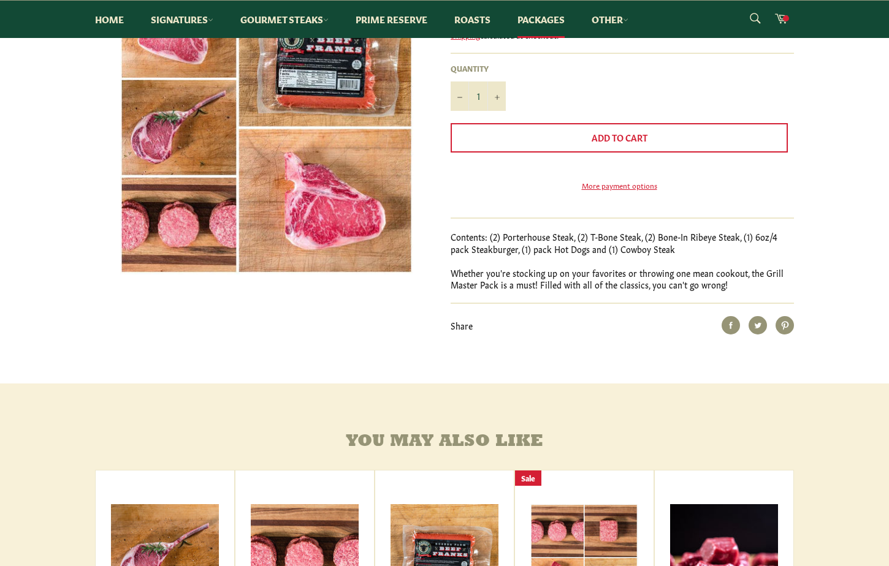
click at [223, 335] on div "Grill Master Pack Sale $350.00 Regular price $374.00 Shipping calculated at che…" at bounding box center [438, 157] width 711 height 354
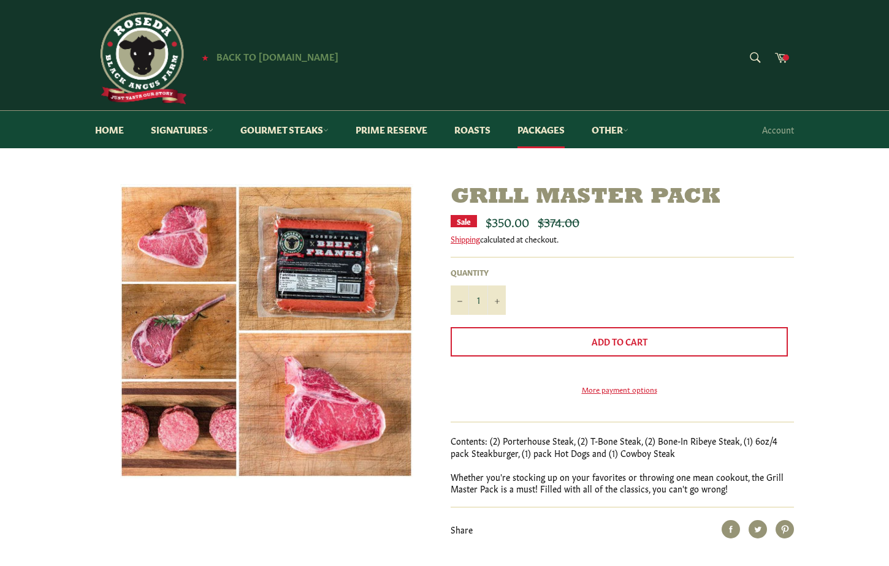
click at [250, 50] on span "Back to [DOMAIN_NAME]" at bounding box center [277, 56] width 122 height 13
